Goal: Task Accomplishment & Management: Use online tool/utility

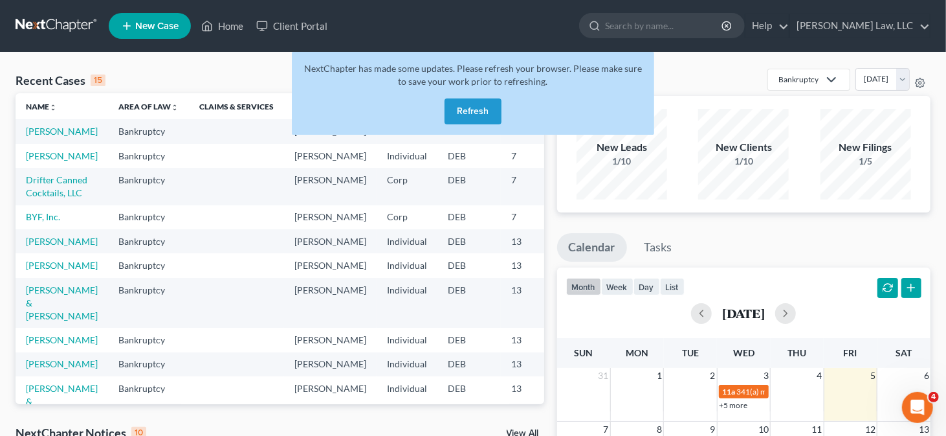
click at [473, 107] on button "Refresh" at bounding box center [473, 111] width 57 height 26
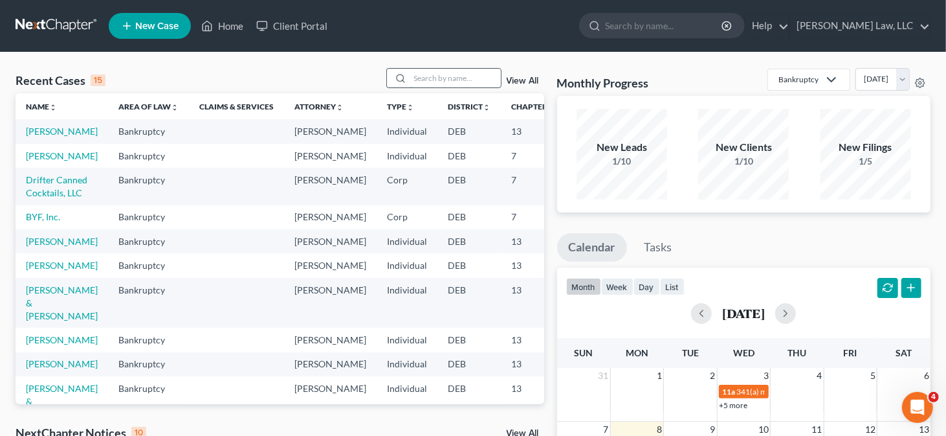
click at [431, 81] on input "search" at bounding box center [455, 78] width 91 height 19
type input "[PERSON_NAME]"
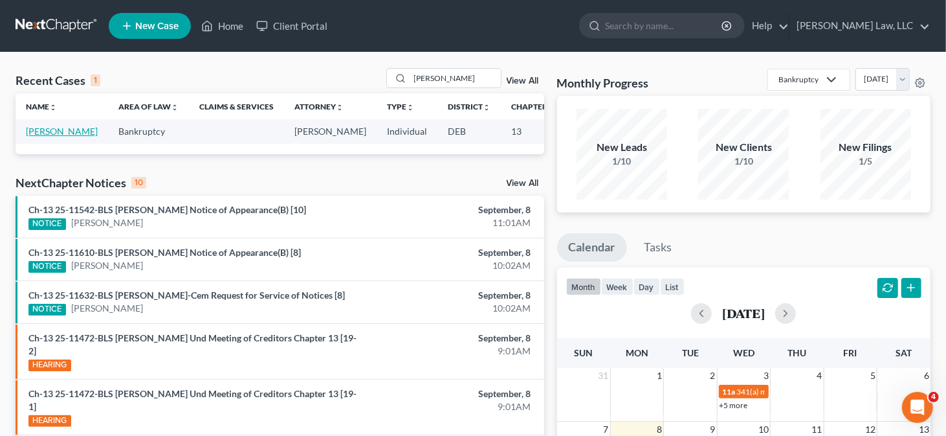
click at [52, 133] on link "[PERSON_NAME]" at bounding box center [62, 131] width 72 height 11
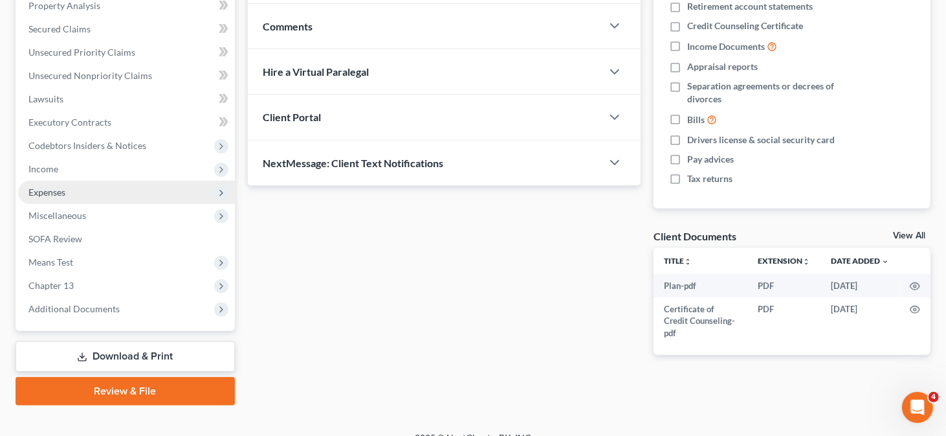
scroll to position [259, 0]
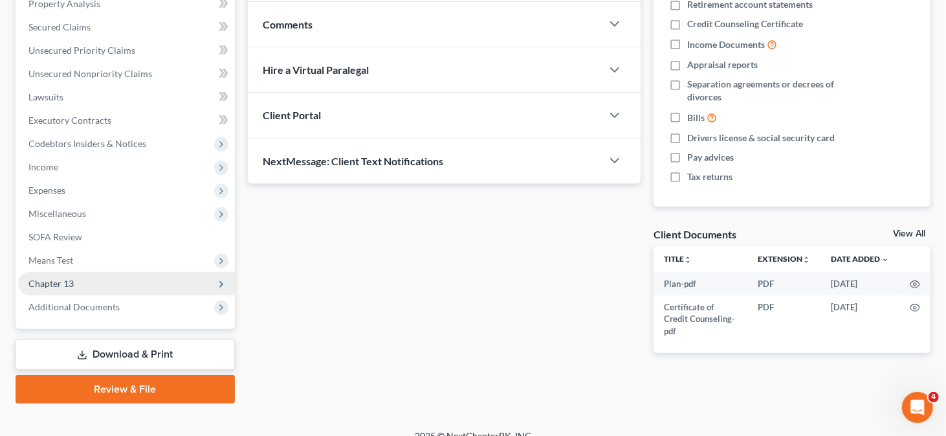
click at [67, 280] on span "Chapter 13" at bounding box center [50, 283] width 45 height 11
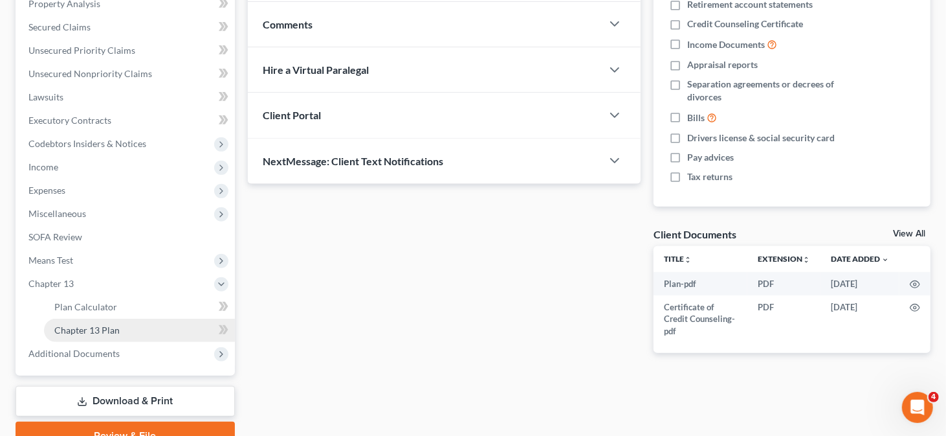
click at [111, 327] on span "Chapter 13 Plan" at bounding box center [86, 329] width 65 height 11
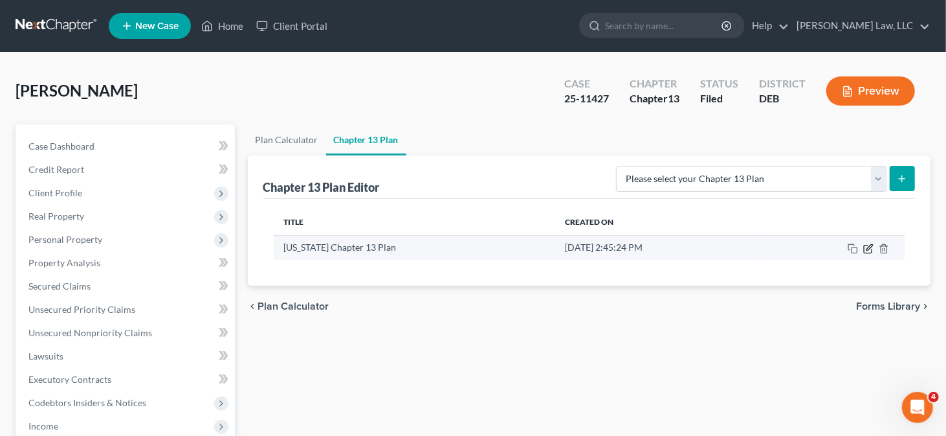
click at [871, 247] on icon "button" at bounding box center [868, 248] width 10 height 10
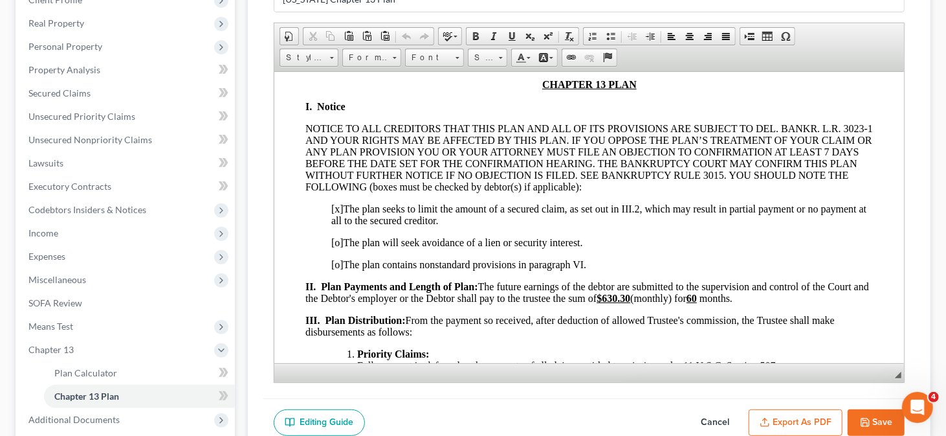
scroll to position [194, 0]
